Goal: Information Seeking & Learning: Learn about a topic

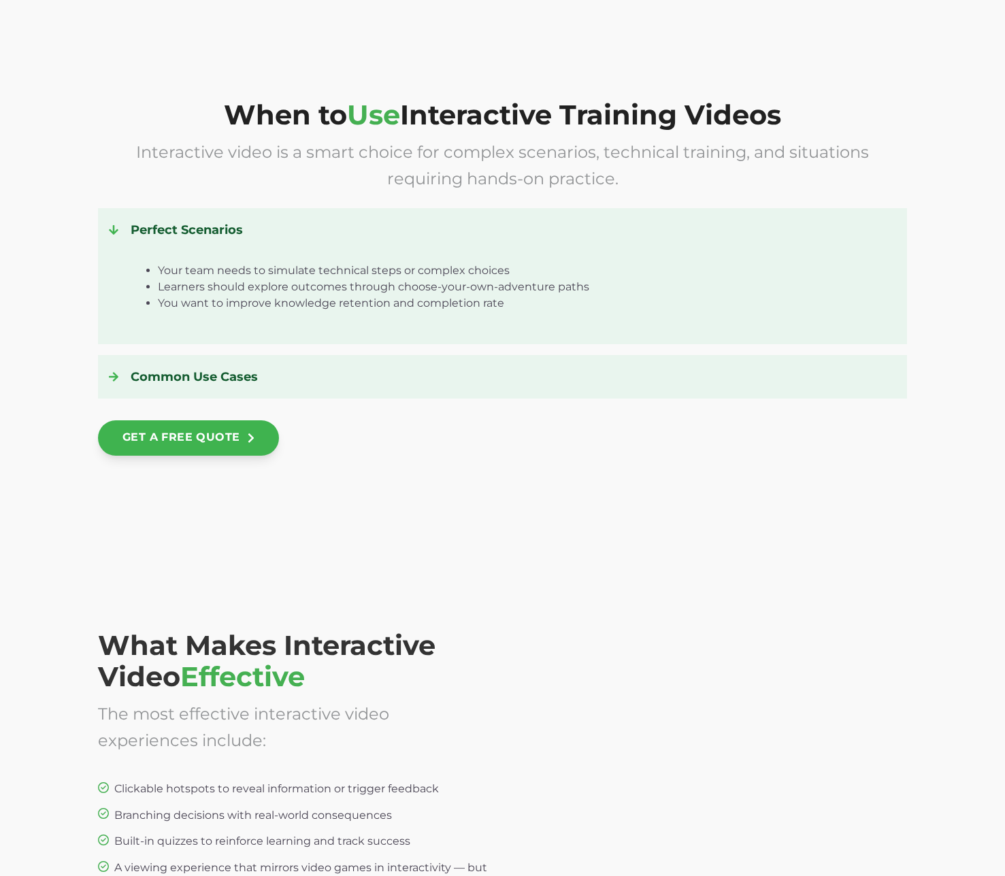
scroll to position [1840, 0]
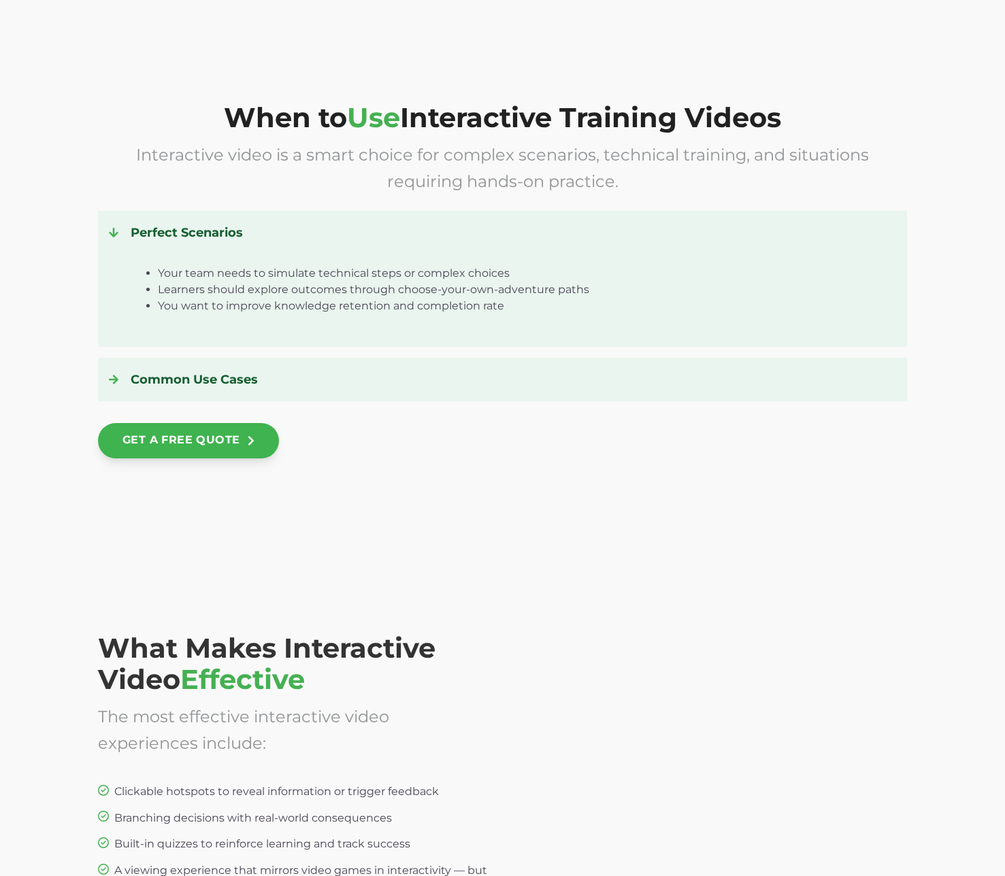
click at [811, 243] on h4 "Perfect Scenarios" at bounding box center [502, 233] width 787 height 22
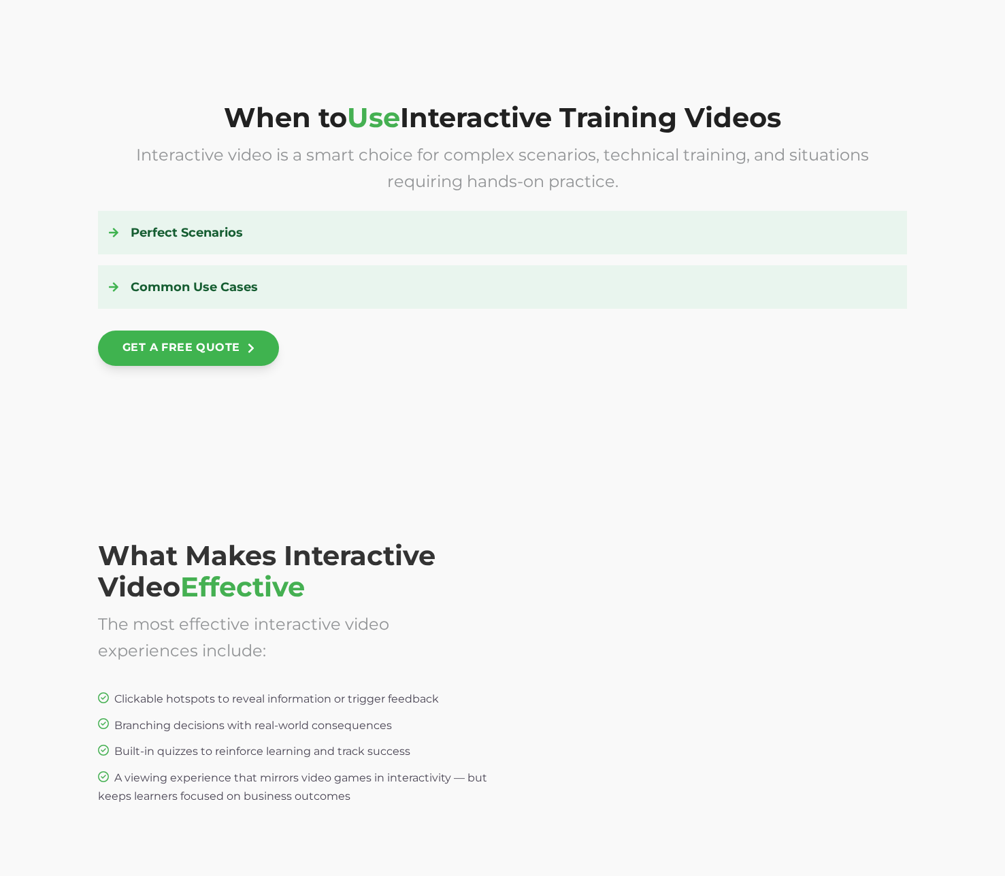
click at [810, 243] on h4 "Perfect Scenarios" at bounding box center [502, 233] width 787 height 22
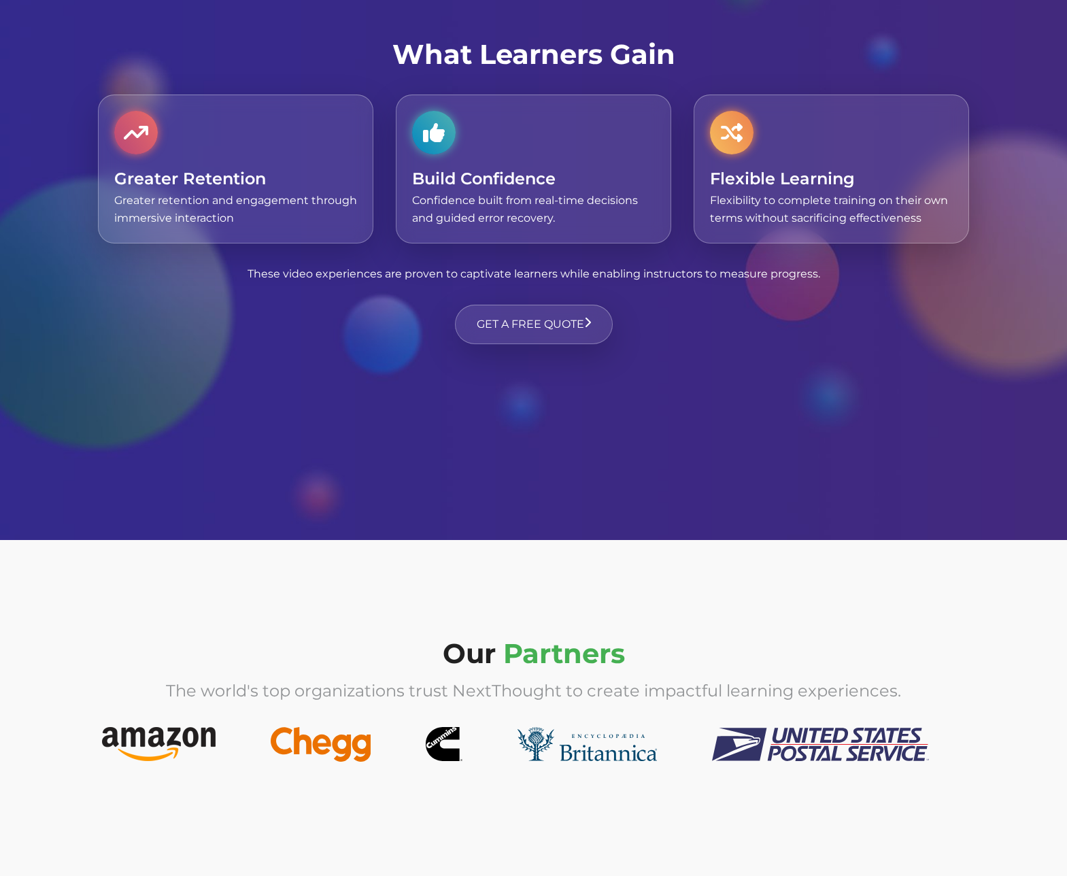
scroll to position [4290, 0]
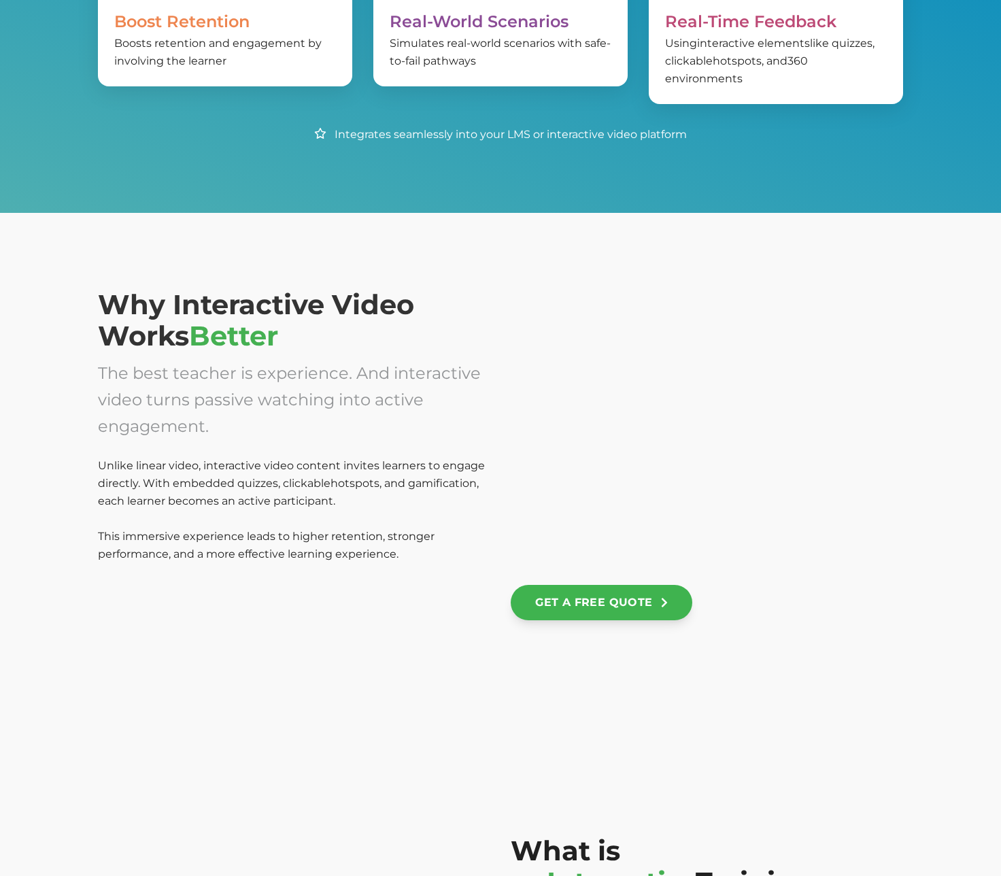
scroll to position [769, 0]
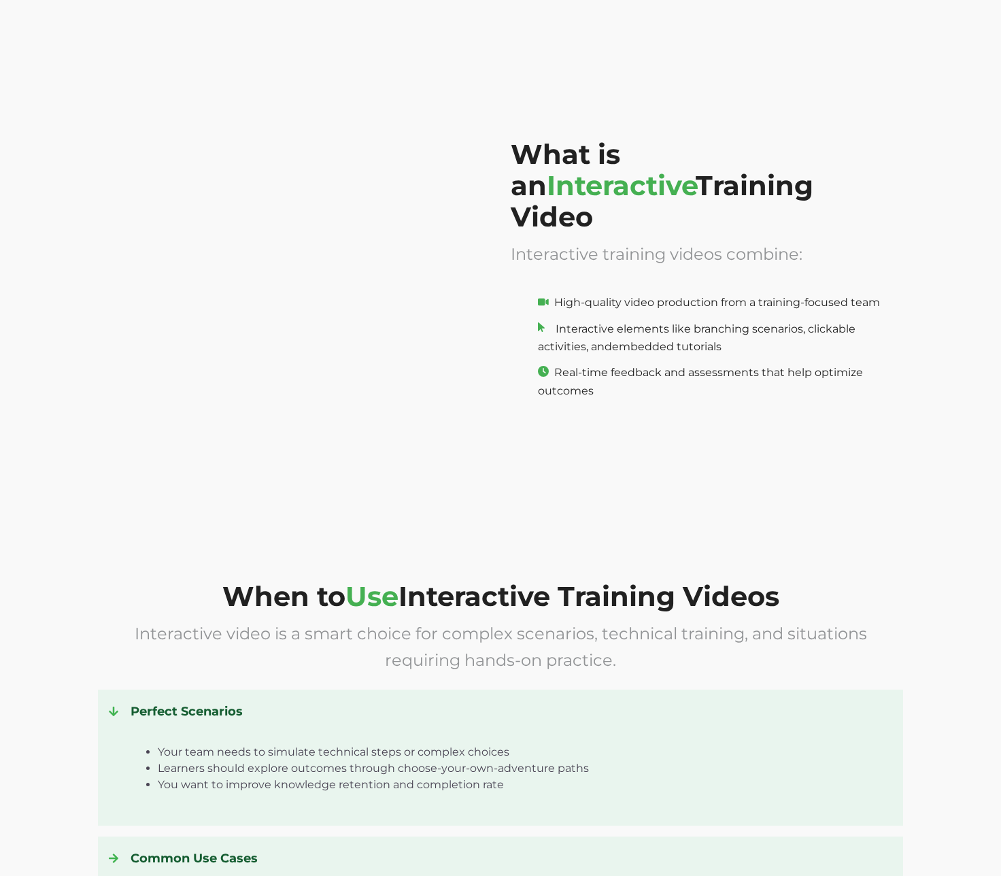
scroll to position [915, 0]
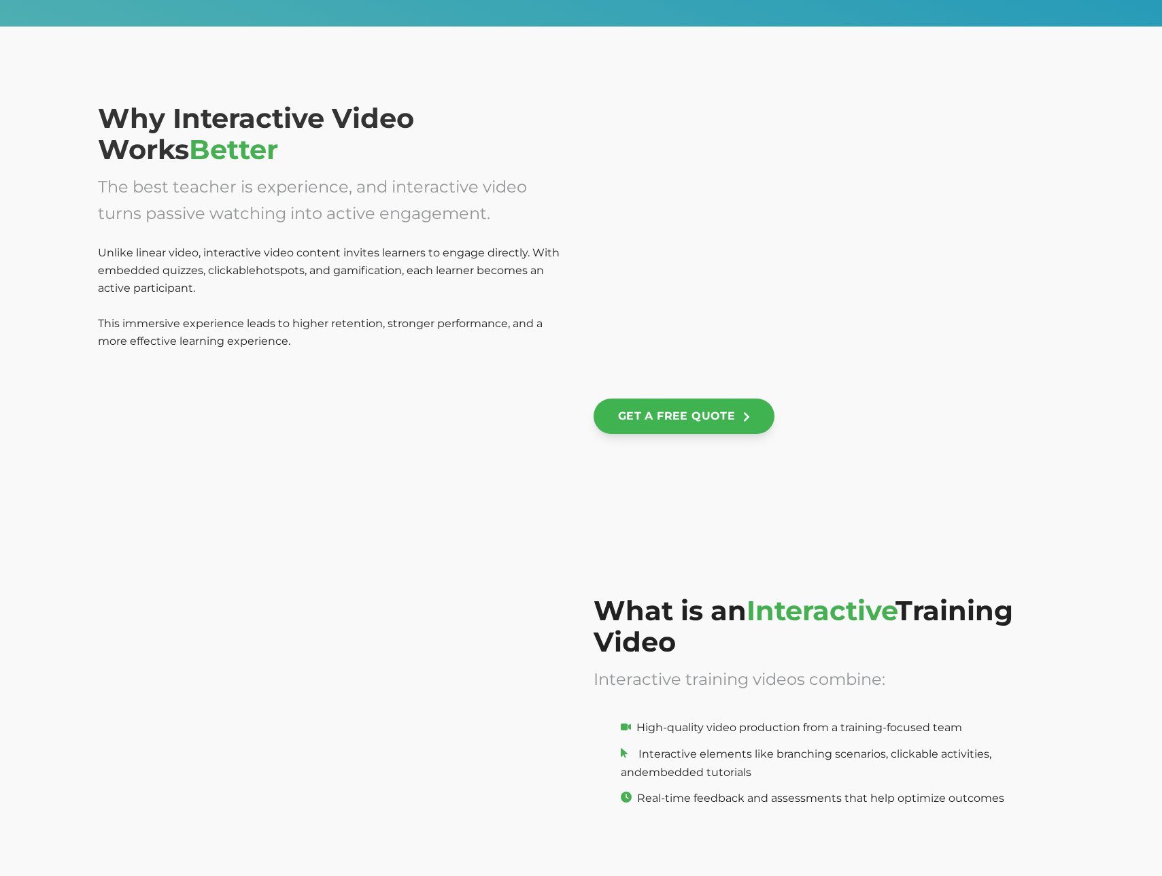
scroll to position [1011, 0]
